Goal: Information Seeking & Learning: Check status

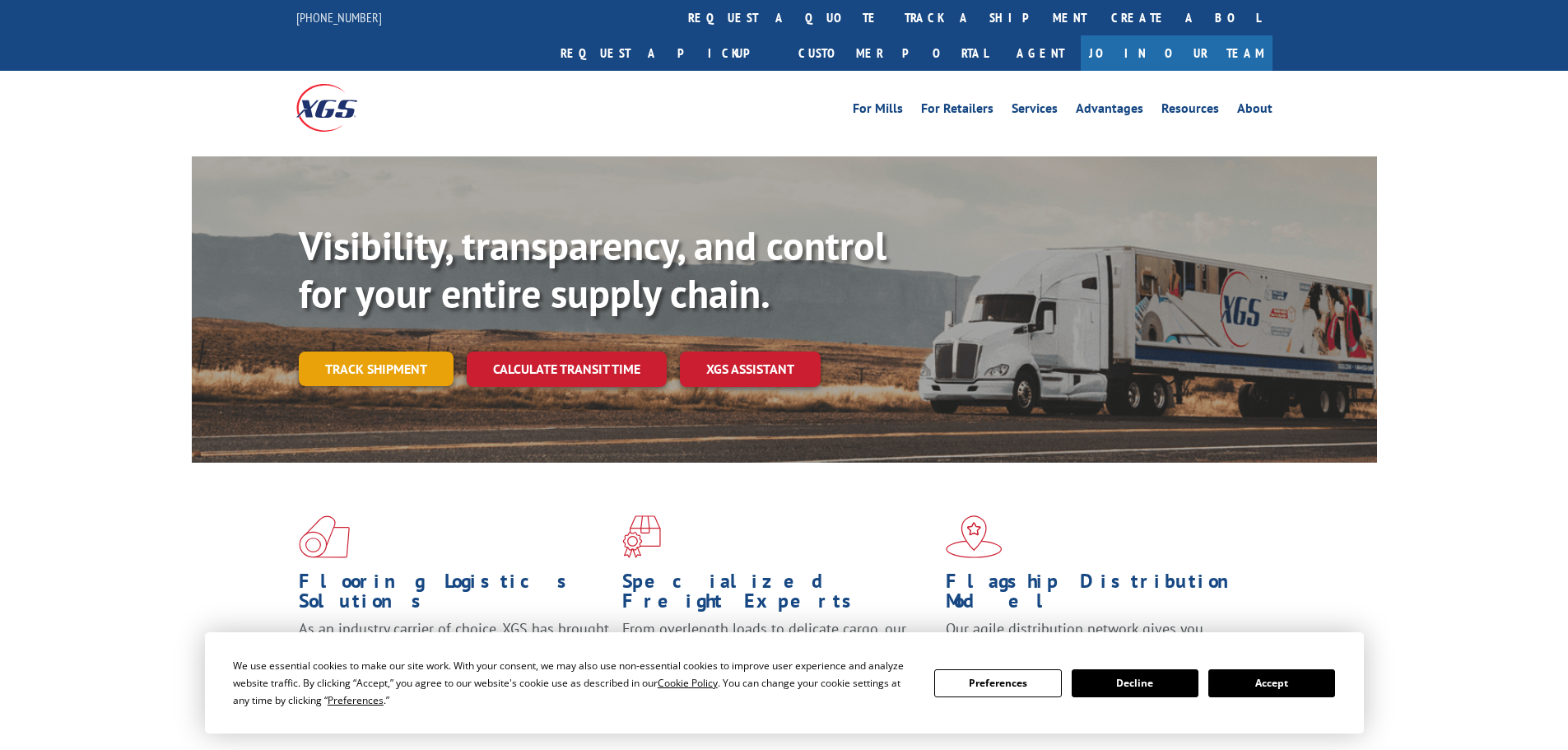
click at [413, 352] on link "Track shipment" at bounding box center [376, 369] width 155 height 35
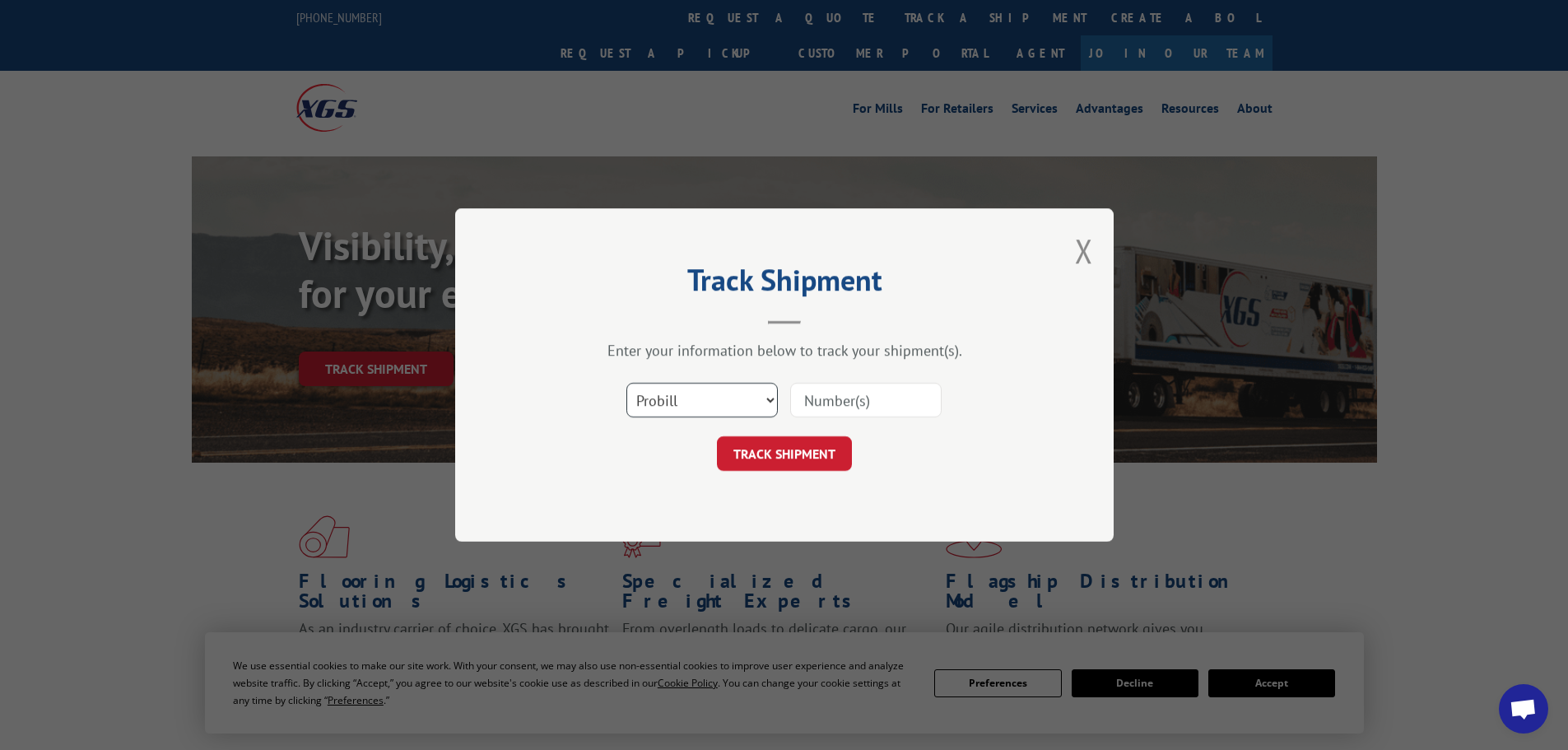
click at [753, 396] on select "Select category... Probill BOL PO" at bounding box center [702, 400] width 151 height 35
select select "bol"
click at [626, 383] on select "Select category... Probill BOL PO" at bounding box center [702, 400] width 151 height 35
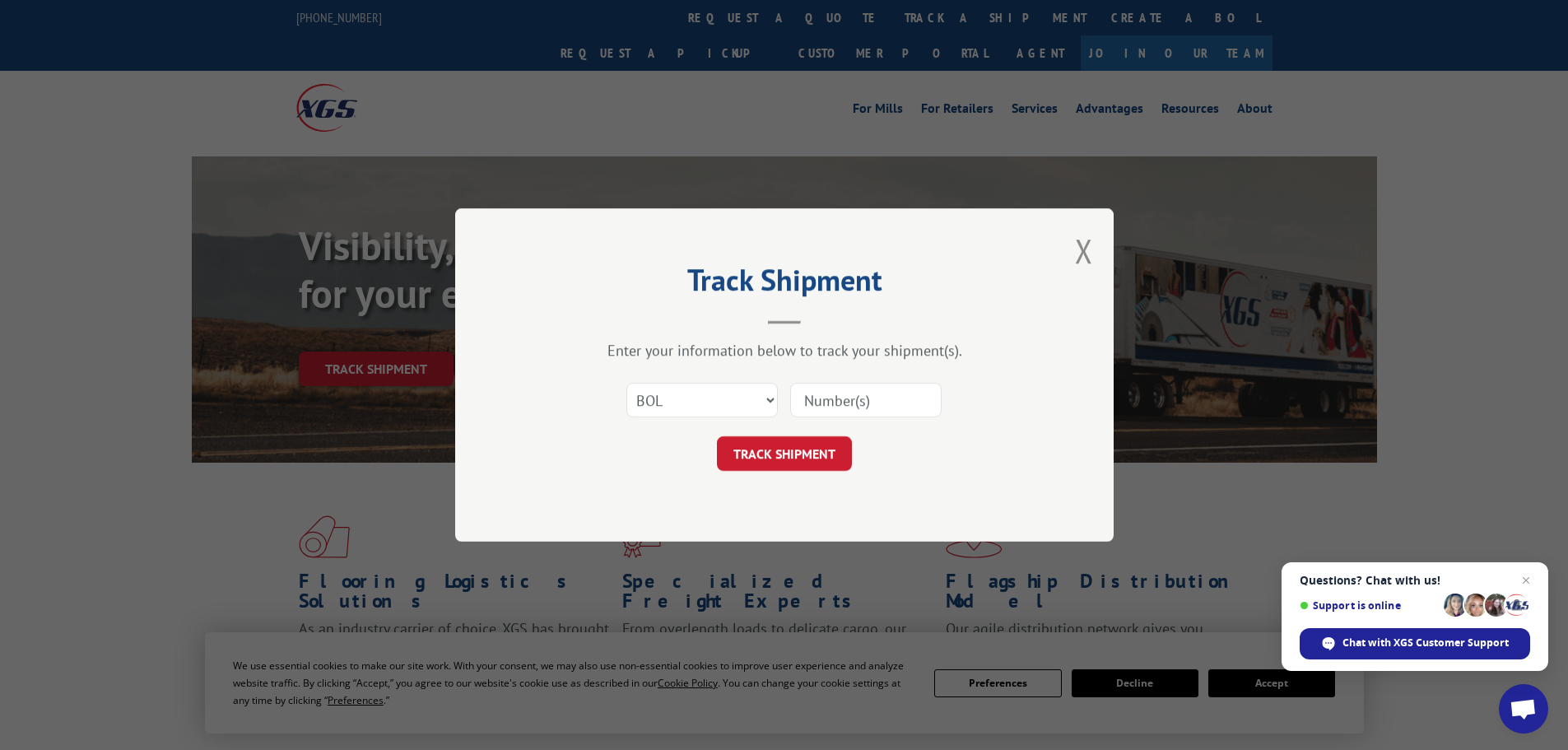
click at [835, 396] on input at bounding box center [865, 400] width 151 height 35
paste input "5594161"
type input "5594161"
click at [809, 457] on button "TRACK SHIPMENT" at bounding box center [784, 453] width 135 height 35
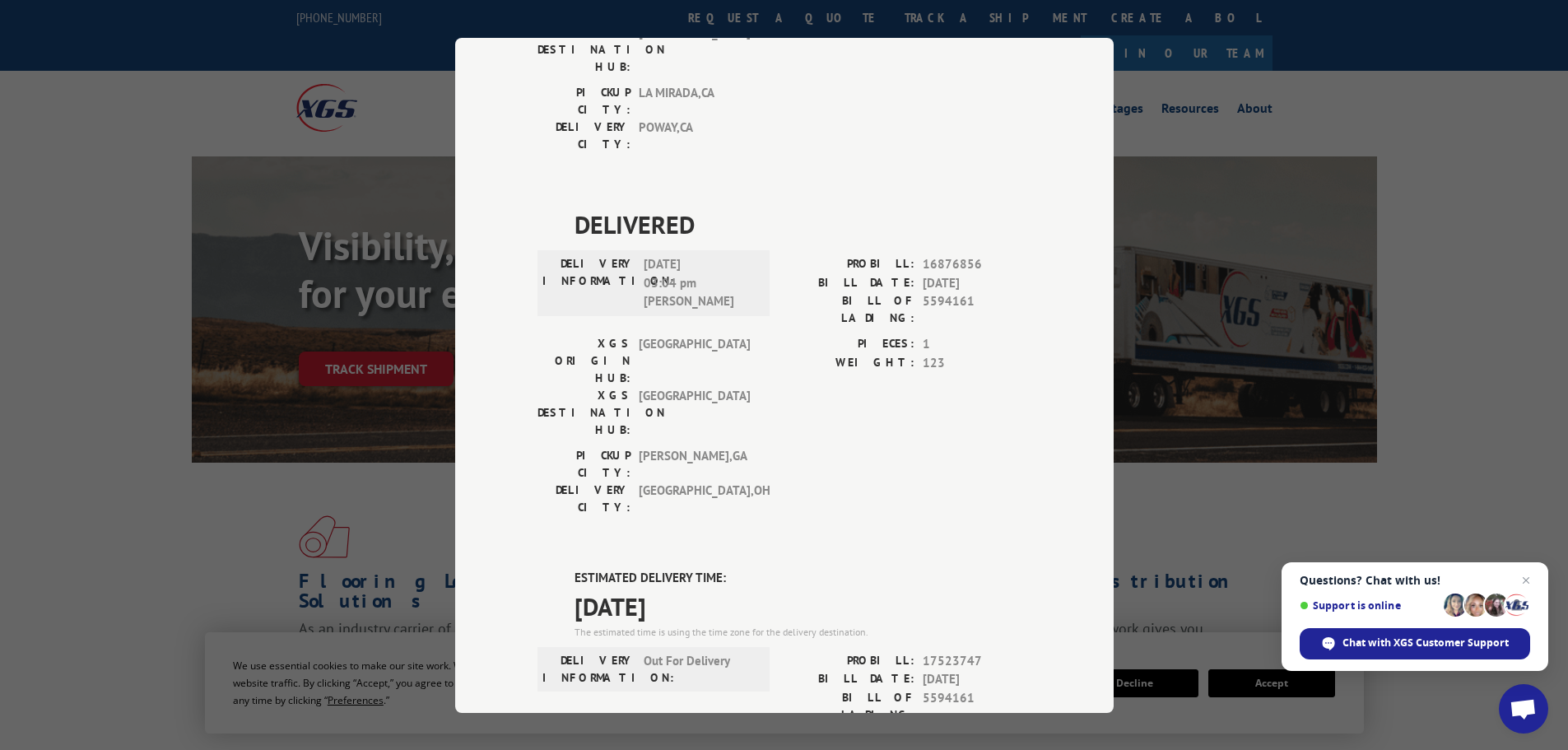
scroll to position [357, 0]
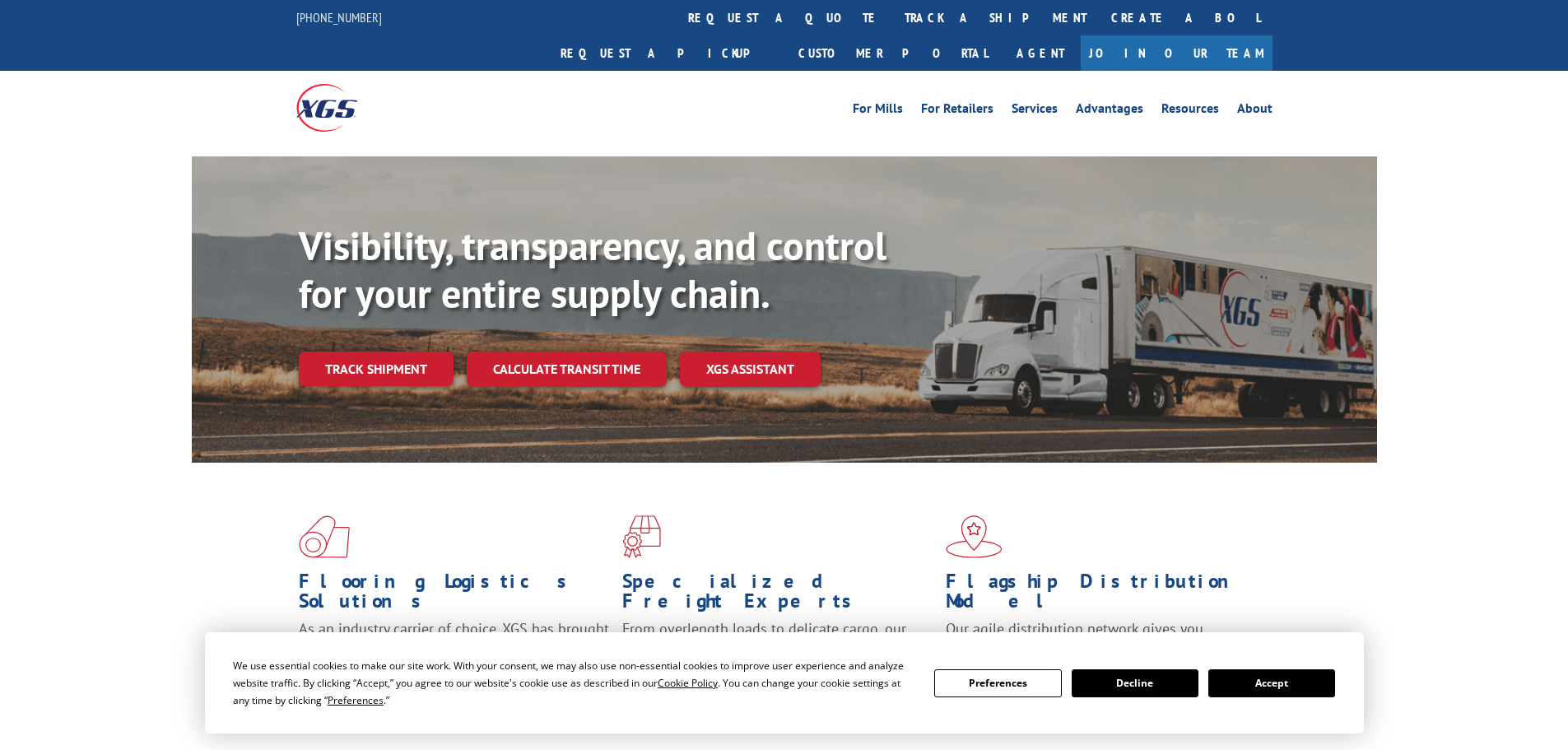
drag, startPoint x: 408, startPoint y: 313, endPoint x: 398, endPoint y: 341, distance: 29.7
click at [408, 313] on div "Visibility, transparency, and control for your entire supply chain. Track shipm…" at bounding box center [838, 337] width 1078 height 230
click at [398, 352] on link "Track shipment" at bounding box center [376, 369] width 155 height 35
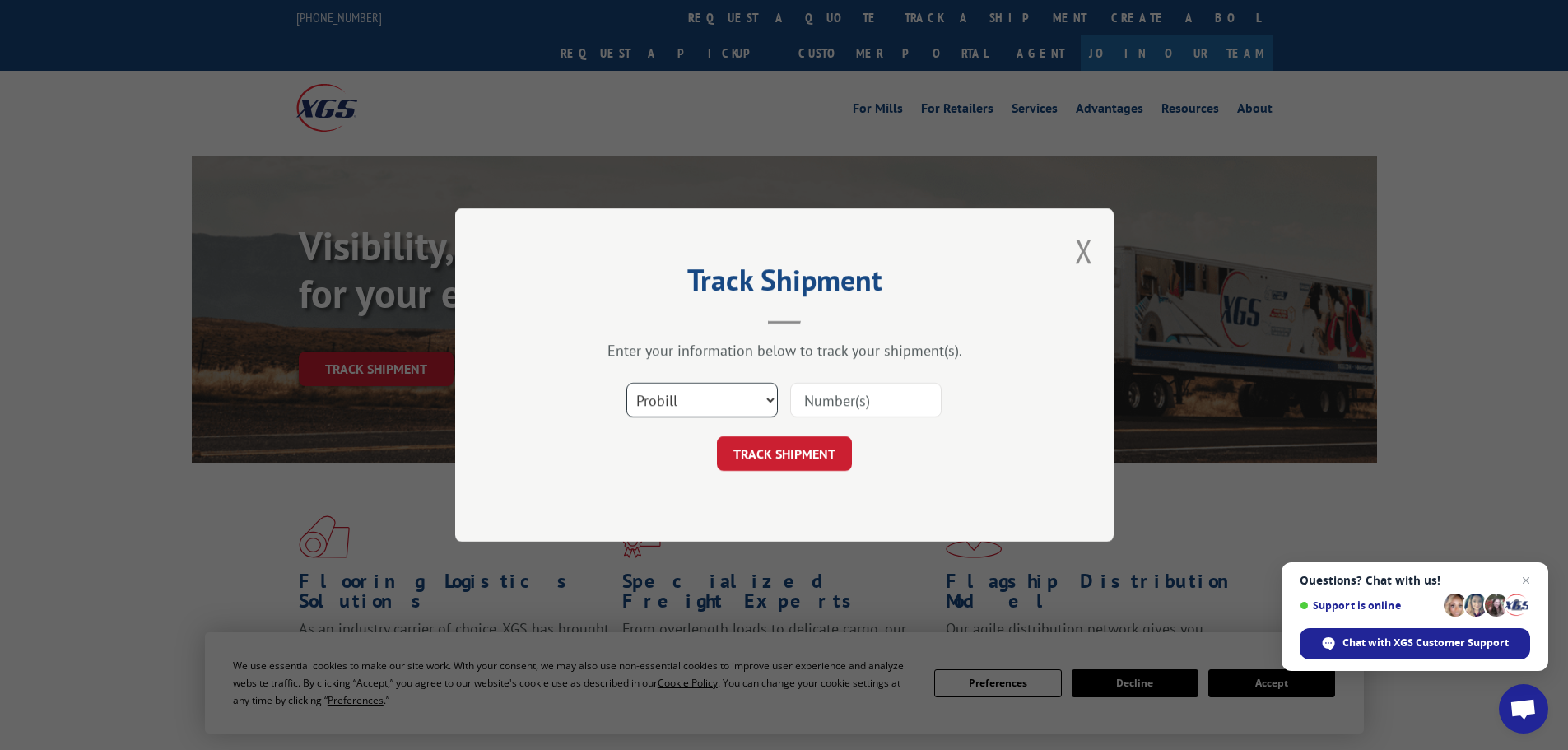
click at [677, 395] on select "Select category... Probill BOL PO" at bounding box center [702, 400] width 151 height 35
select select "bol"
click at [626, 383] on select "Select category... Probill BOL PO" at bounding box center [702, 400] width 151 height 35
paste input "12111153"
type input "12111153"
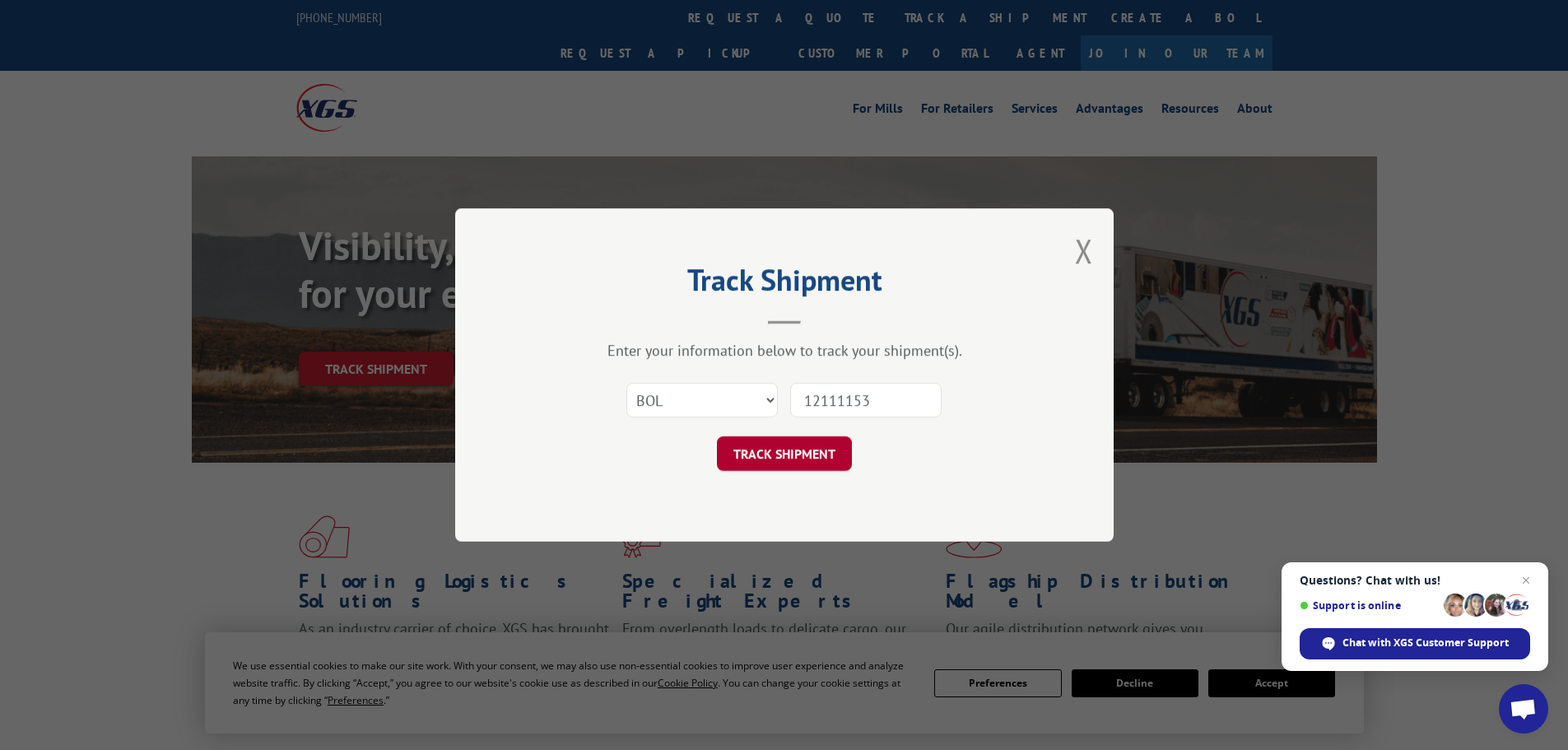
click at [821, 446] on button "TRACK SHIPMENT" at bounding box center [784, 453] width 135 height 35
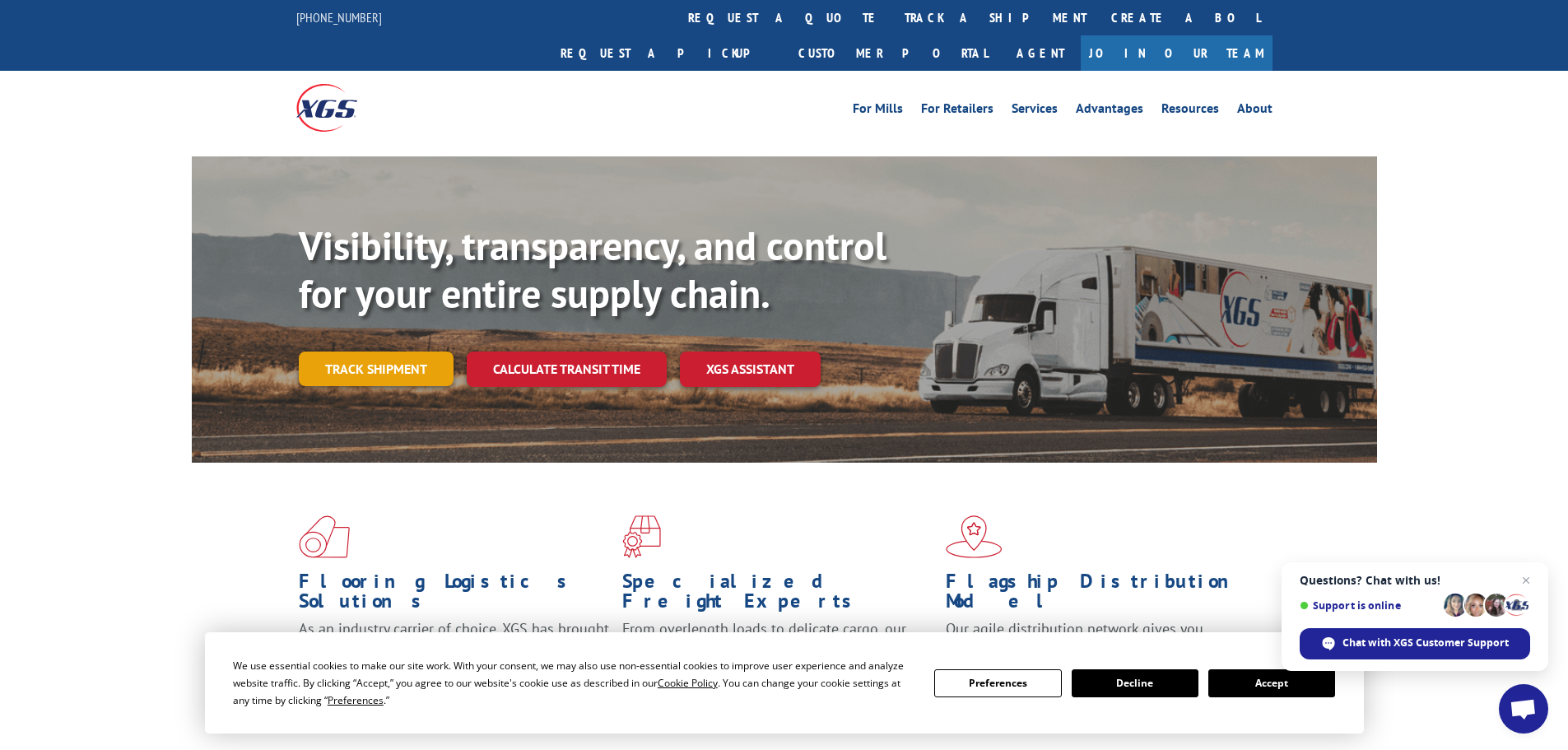
click at [421, 352] on link "Track shipment" at bounding box center [376, 369] width 155 height 35
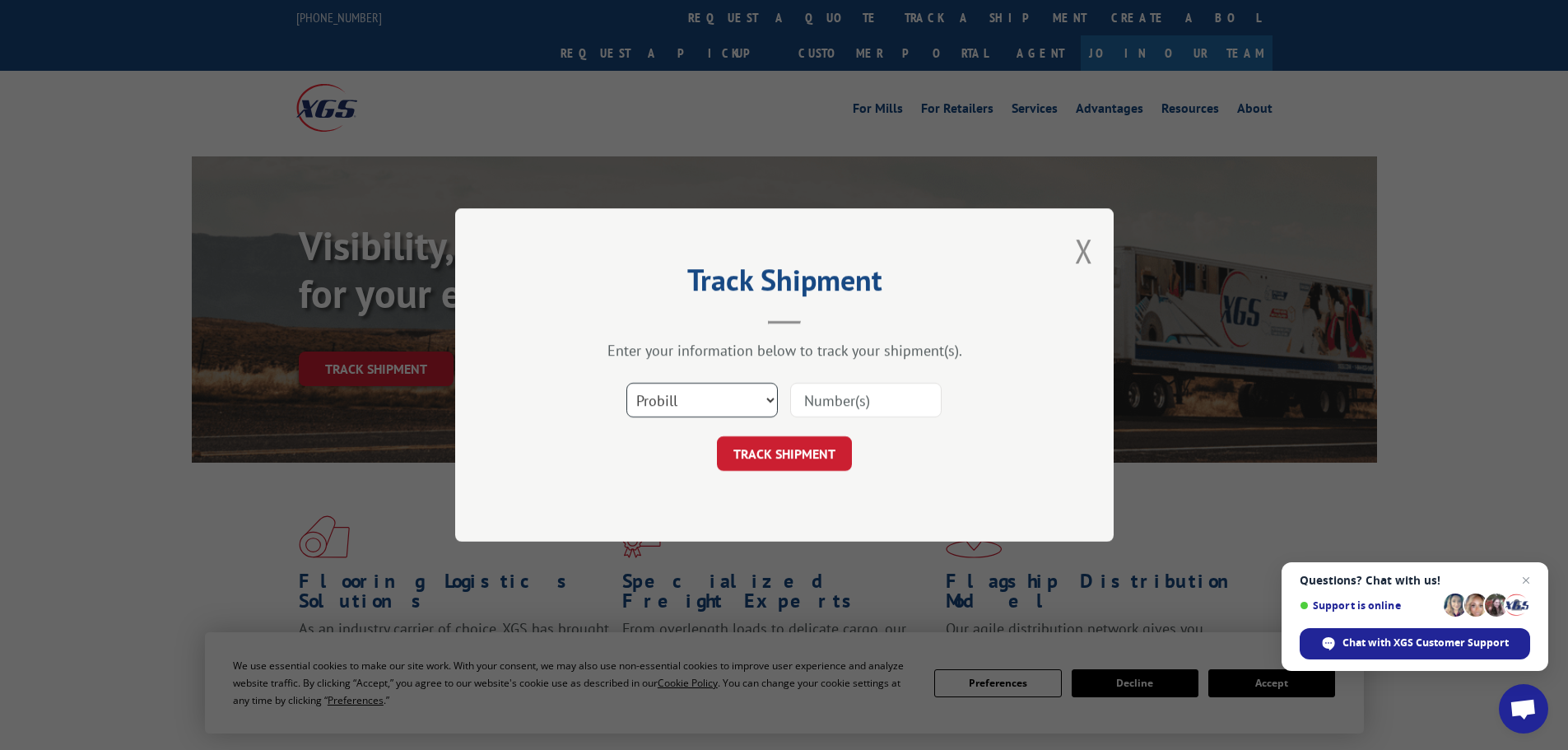
click at [722, 411] on select "Select category... Probill BOL PO" at bounding box center [702, 400] width 151 height 35
select select "bol"
click at [626, 383] on select "Select category... Probill BOL PO" at bounding box center [702, 400] width 151 height 35
click at [820, 400] on input at bounding box center [865, 400] width 151 height 35
paste input "12111153"
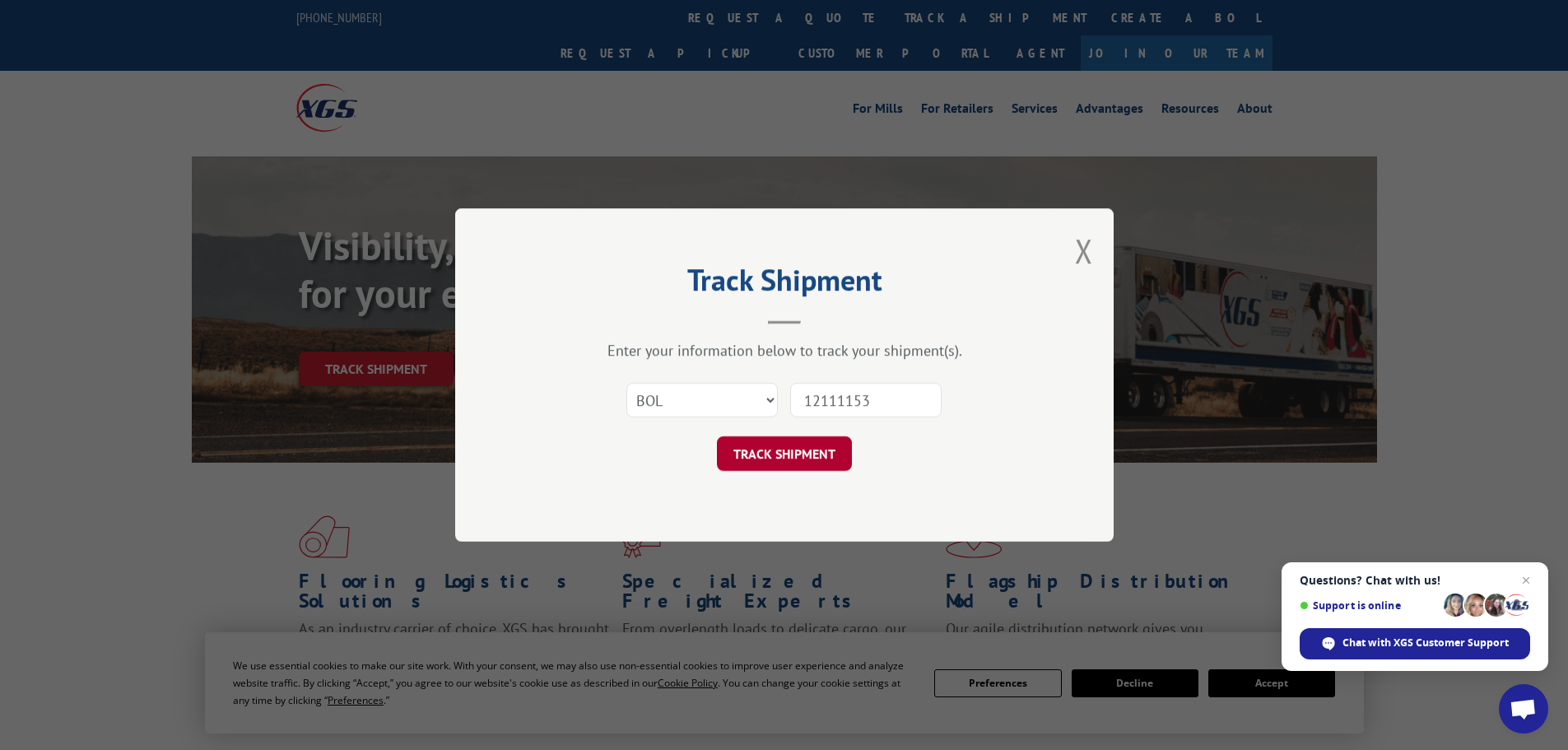
type input "12111153"
click at [790, 451] on button "TRACK SHIPMENT" at bounding box center [784, 453] width 135 height 35
